Goal: Task Accomplishment & Management: Manage account settings

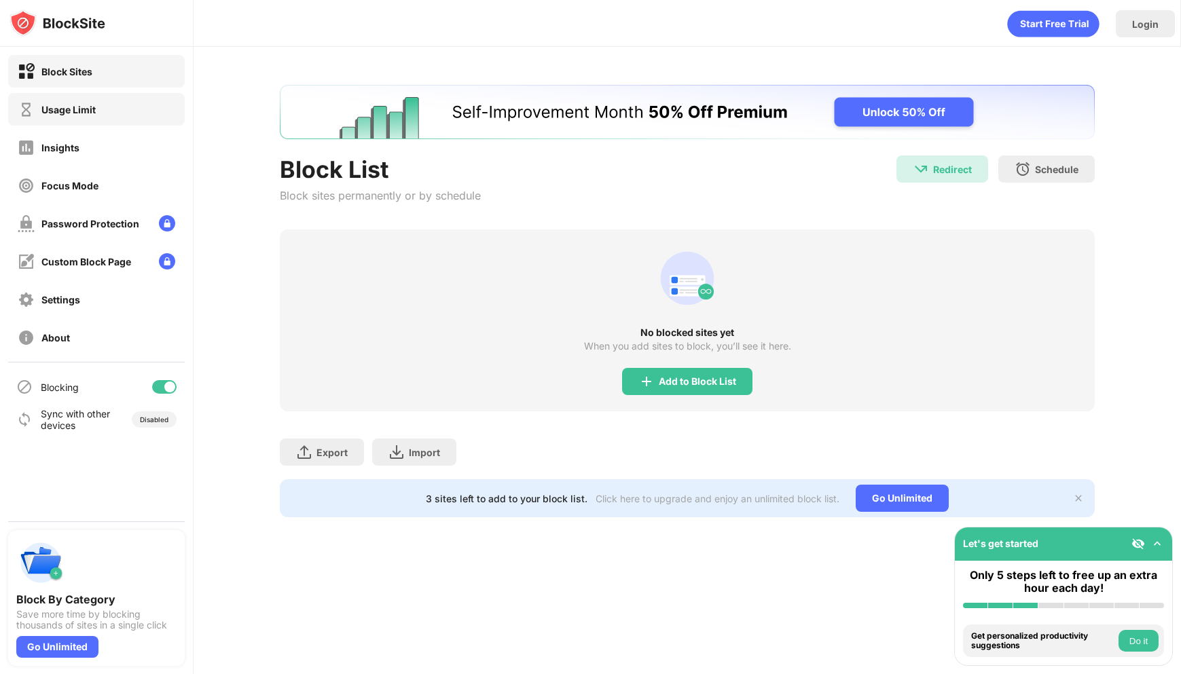
click at [102, 107] on div "Usage Limit" at bounding box center [96, 109] width 177 height 33
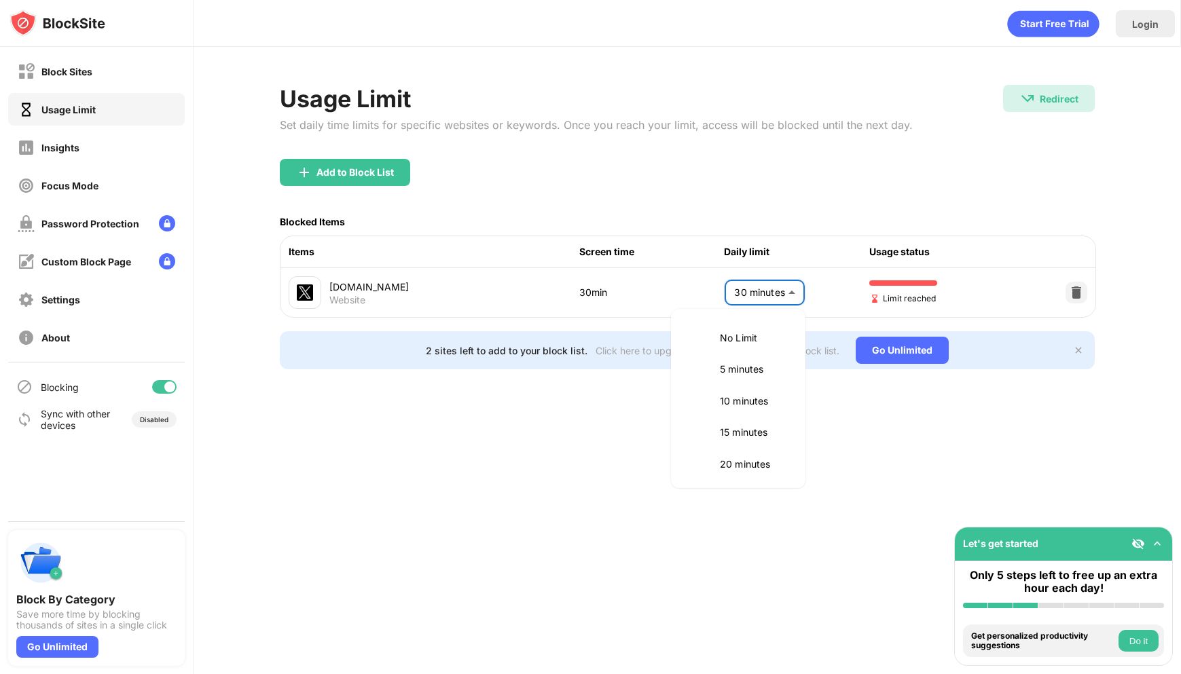
click at [757, 291] on body "Block Sites Usage Limit Insights Focus Mode Password Protection Custom Block Pa…" at bounding box center [590, 337] width 1181 height 674
click at [757, 415] on p "15 minutes" at bounding box center [754, 419] width 69 height 15
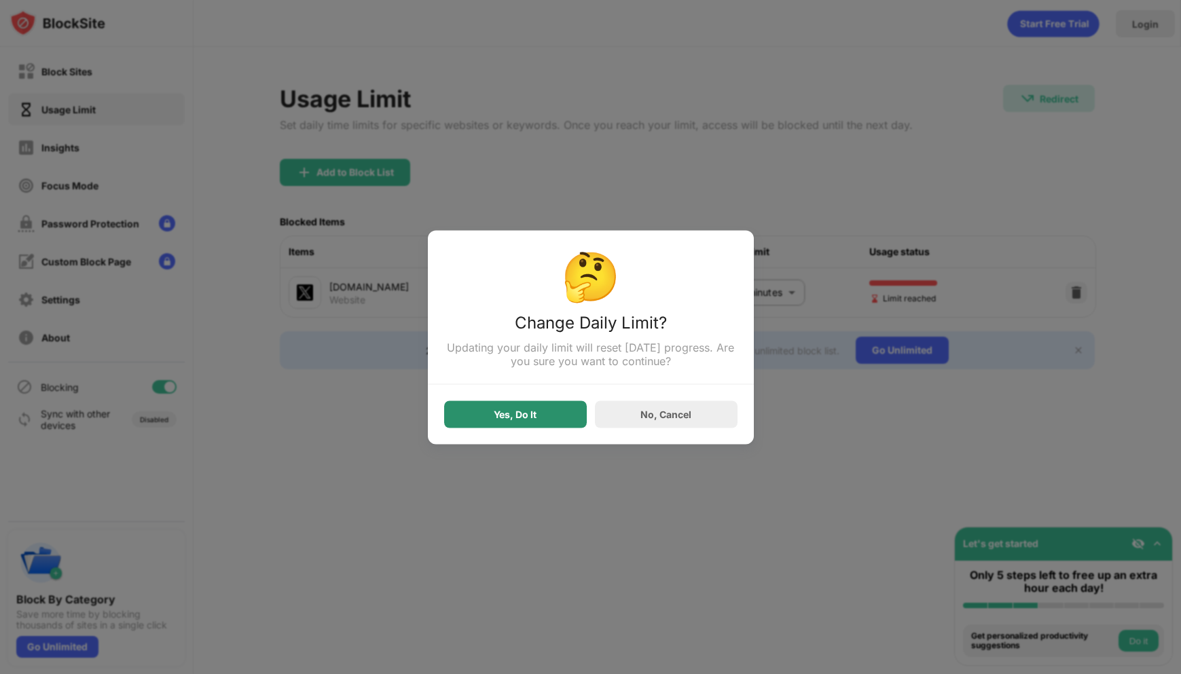
click at [534, 410] on div "Yes, Do It" at bounding box center [515, 414] width 43 height 11
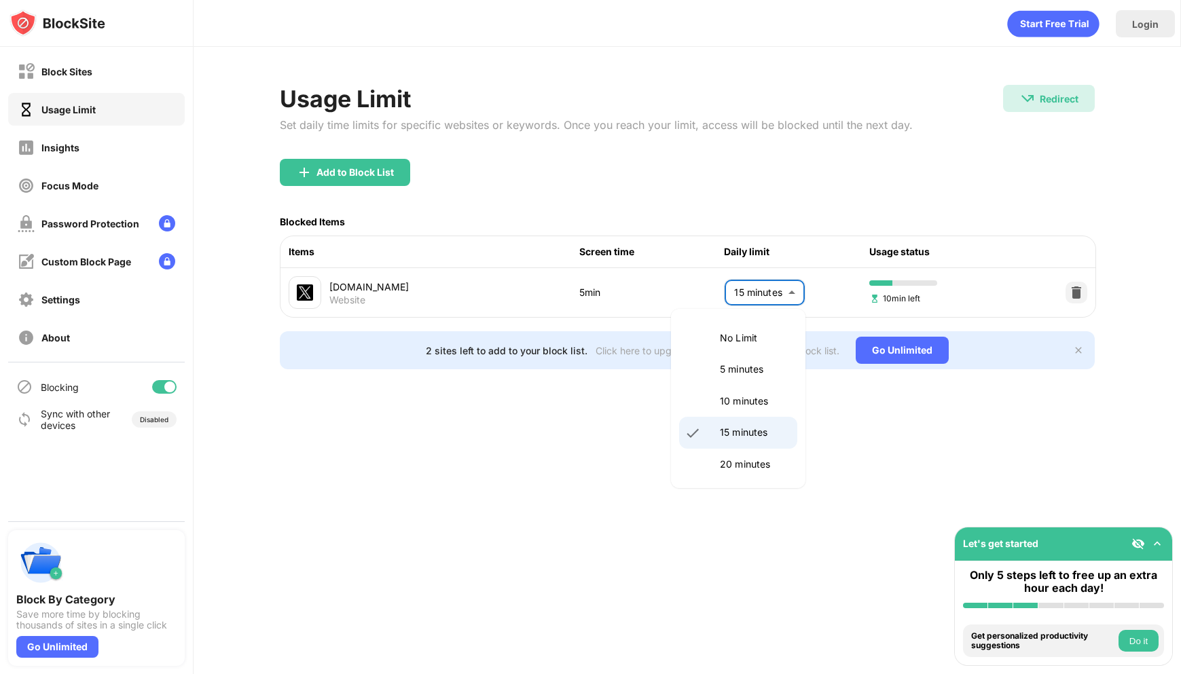
click at [763, 293] on body "Block Sites Usage Limit Insights Focus Mode Password Protection Custom Block Pa…" at bounding box center [590, 337] width 1181 height 674
click at [756, 455] on li "20 minutes" at bounding box center [738, 464] width 118 height 31
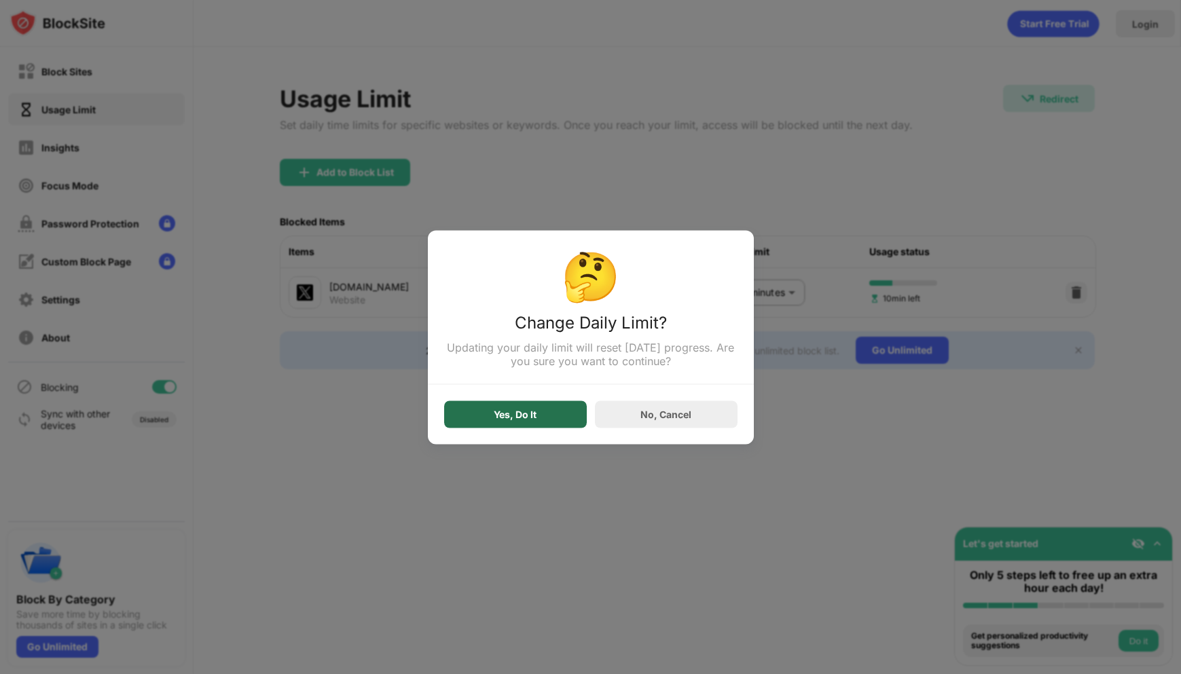
click at [557, 415] on div "Yes, Do It" at bounding box center [515, 414] width 143 height 27
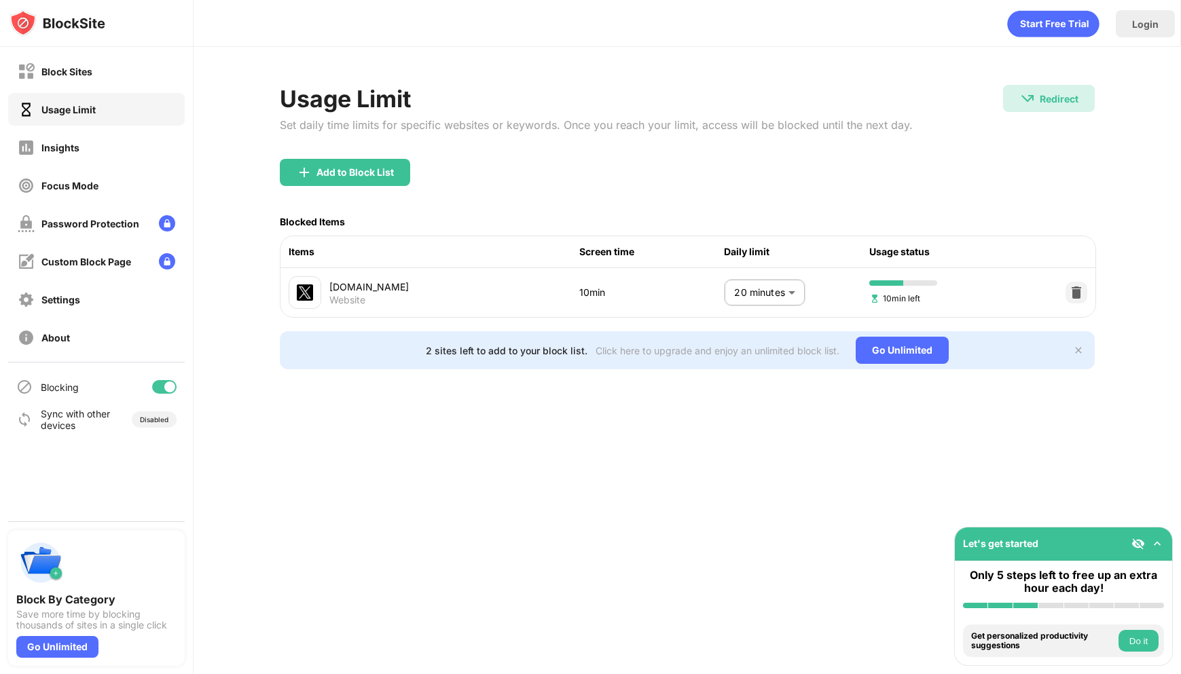
click at [754, 303] on body "Block Sites Usage Limit Insights Focus Mode Password Protection Custom Block Pa…" at bounding box center [590, 337] width 1181 height 674
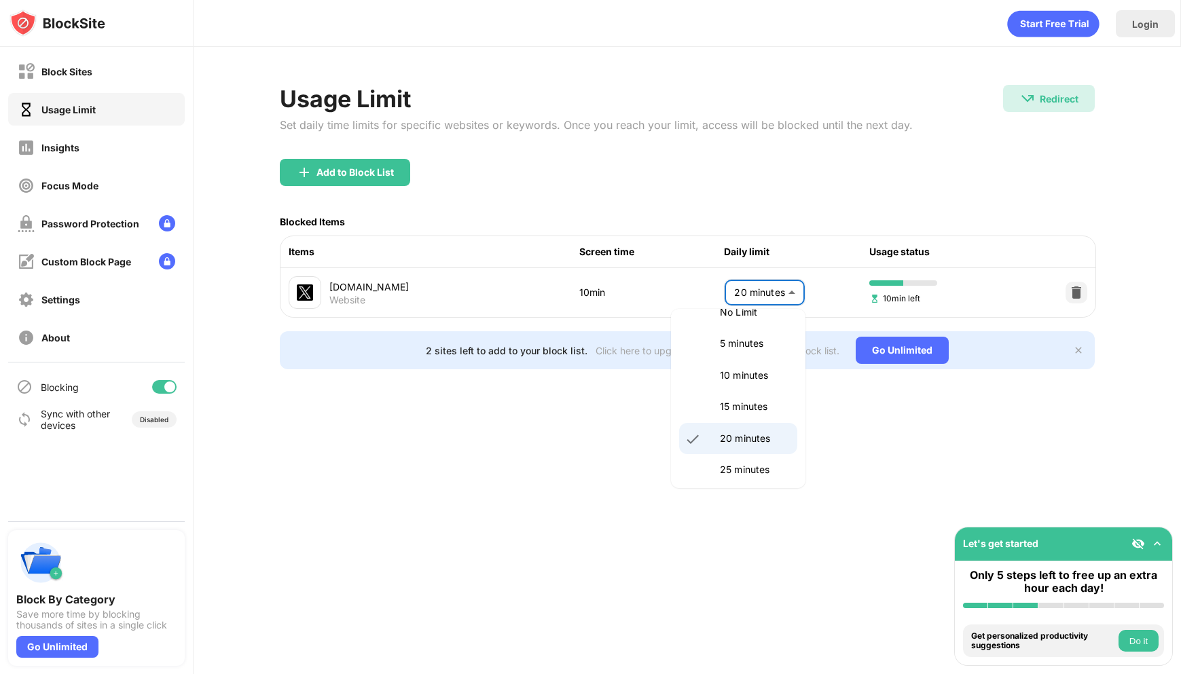
scroll to position [27, 0]
click at [757, 466] on p "25 minutes" at bounding box center [754, 468] width 69 height 15
type input "**"
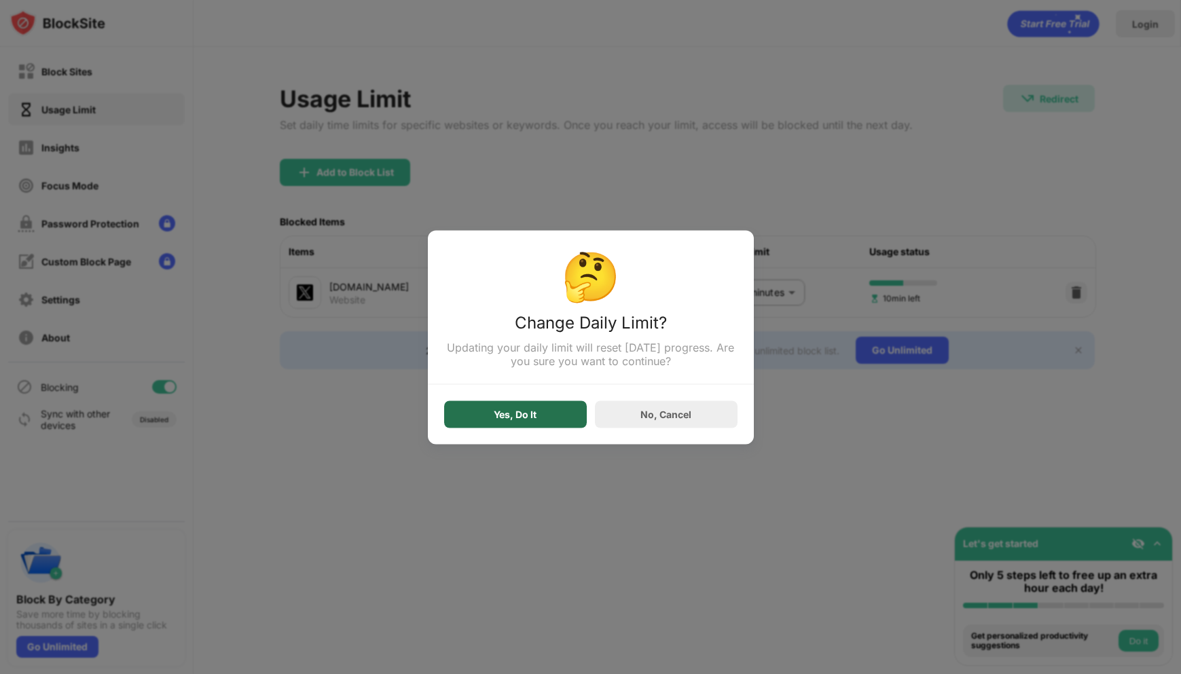
click at [515, 420] on div "Yes, Do It" at bounding box center [515, 414] width 43 height 11
